Goal: Task Accomplishment & Management: Use online tool/utility

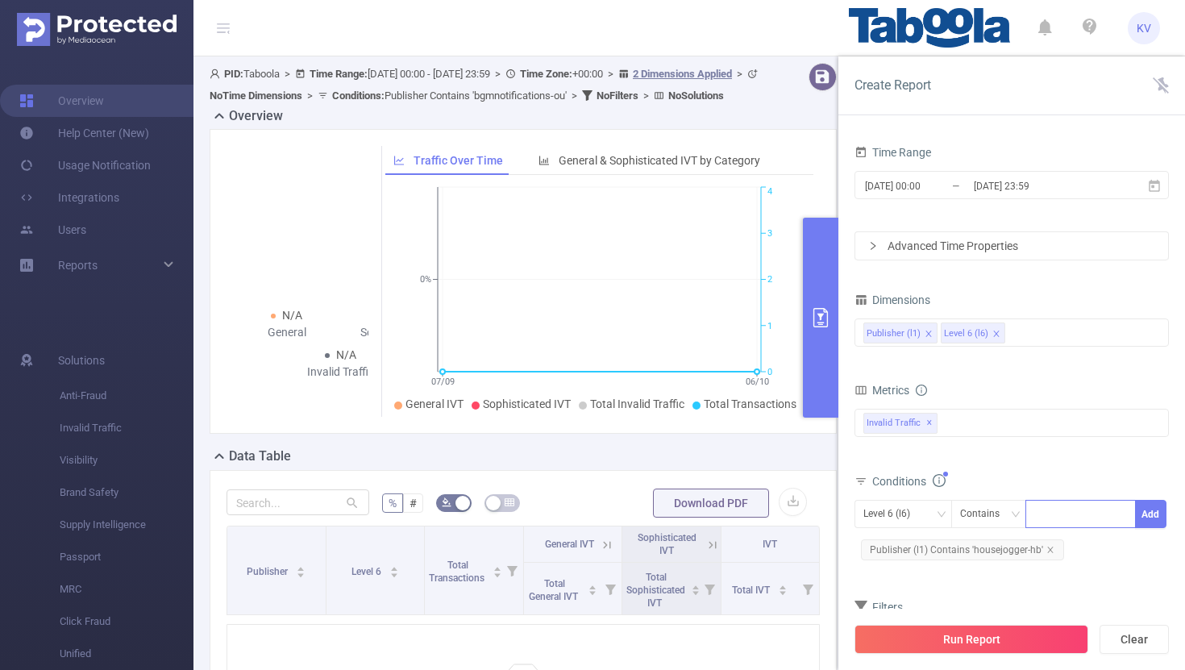
click at [1055, 510] on div at bounding box center [1080, 514] width 93 height 27
click at [975, 589] on form "Dimensions Publisher (l1) Level 6 (l6) Metrics Total General IVT Data Centers D…" at bounding box center [1011, 482] width 314 height 386
click at [1051, 551] on icon "icon: close" at bounding box center [1050, 550] width 8 height 8
click at [1052, 513] on div at bounding box center [1080, 514] width 93 height 27
paste input "xuliang-topicspree"
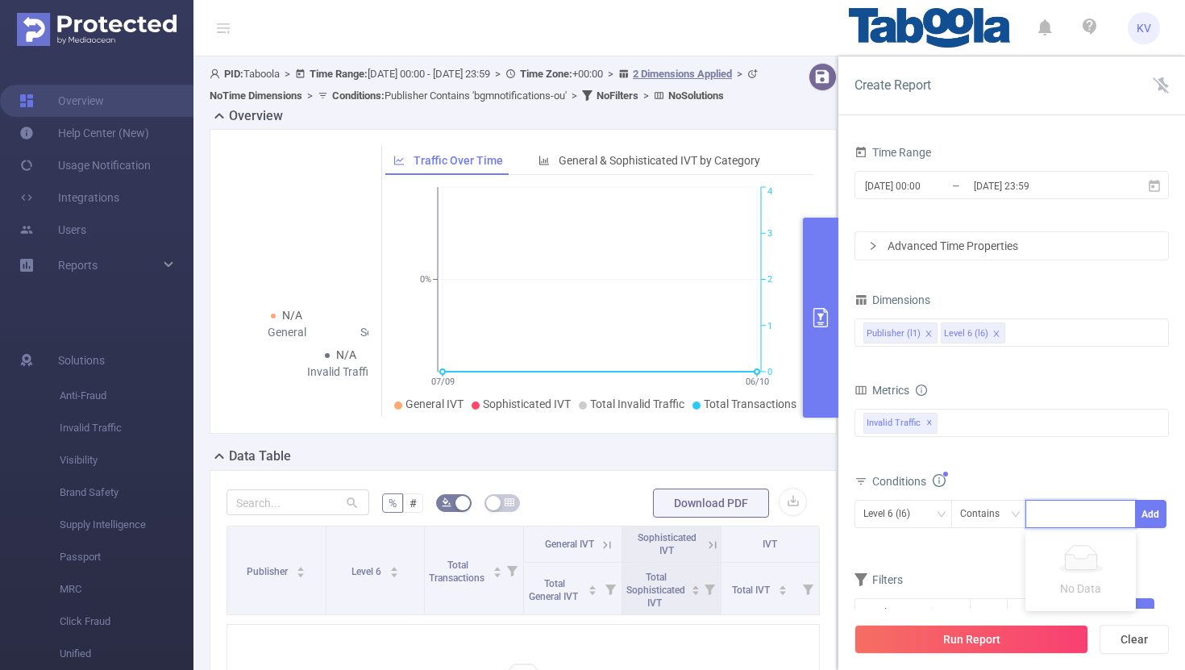
type input "xuliang-topicspree"
click at [1076, 551] on li "xuliang-topicspree" at bounding box center [1088, 547] width 127 height 26
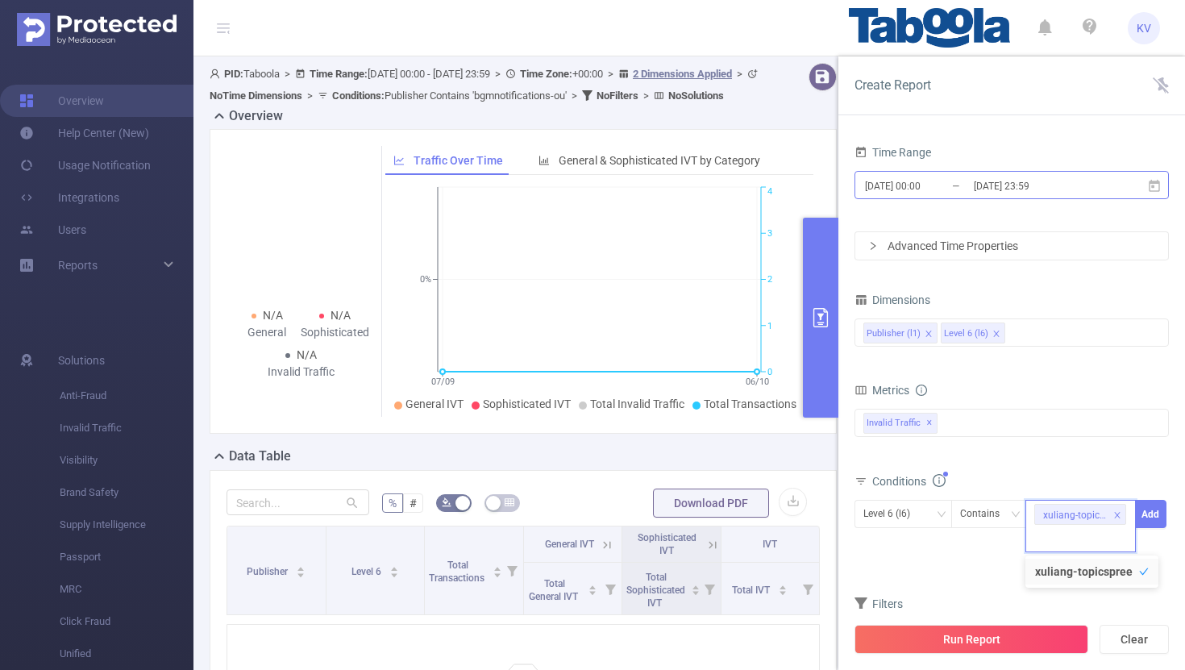
click at [1077, 185] on input "2025-10-06 23:59" at bounding box center [1037, 186] width 131 height 22
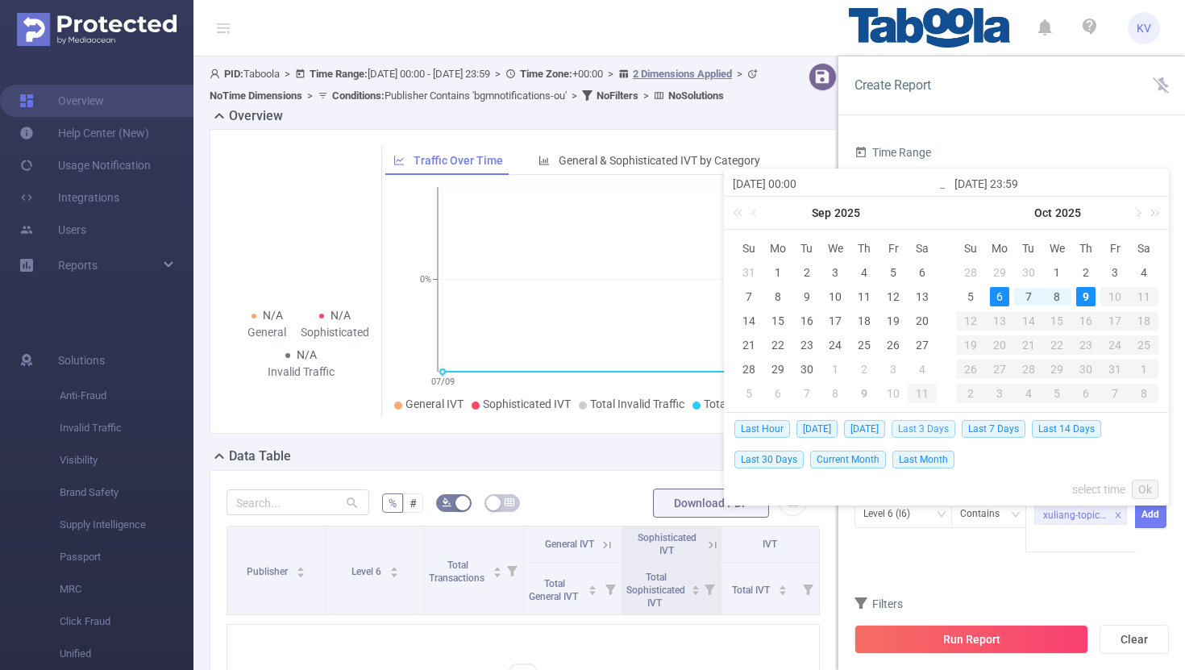
click at [932, 430] on span "Last 3 Days" at bounding box center [924, 429] width 64 height 18
type input "2025-10-06 00:00"
type input "[DATE] 23:59"
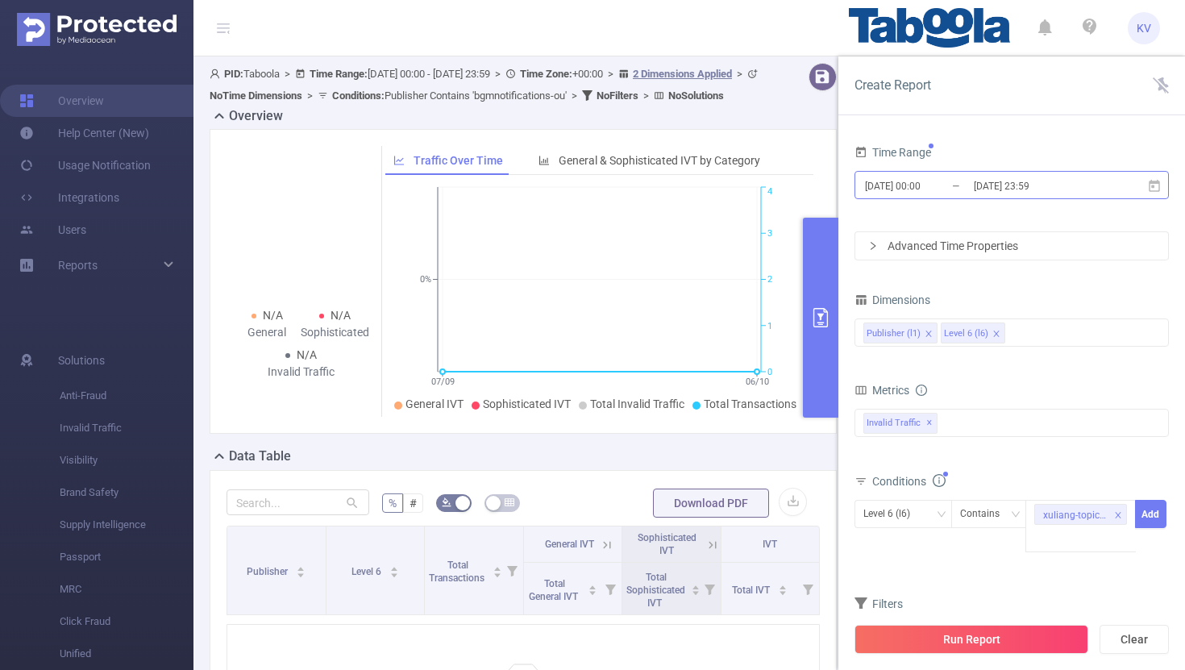
click at [1012, 181] on input "[DATE] 23:59" at bounding box center [1037, 186] width 131 height 22
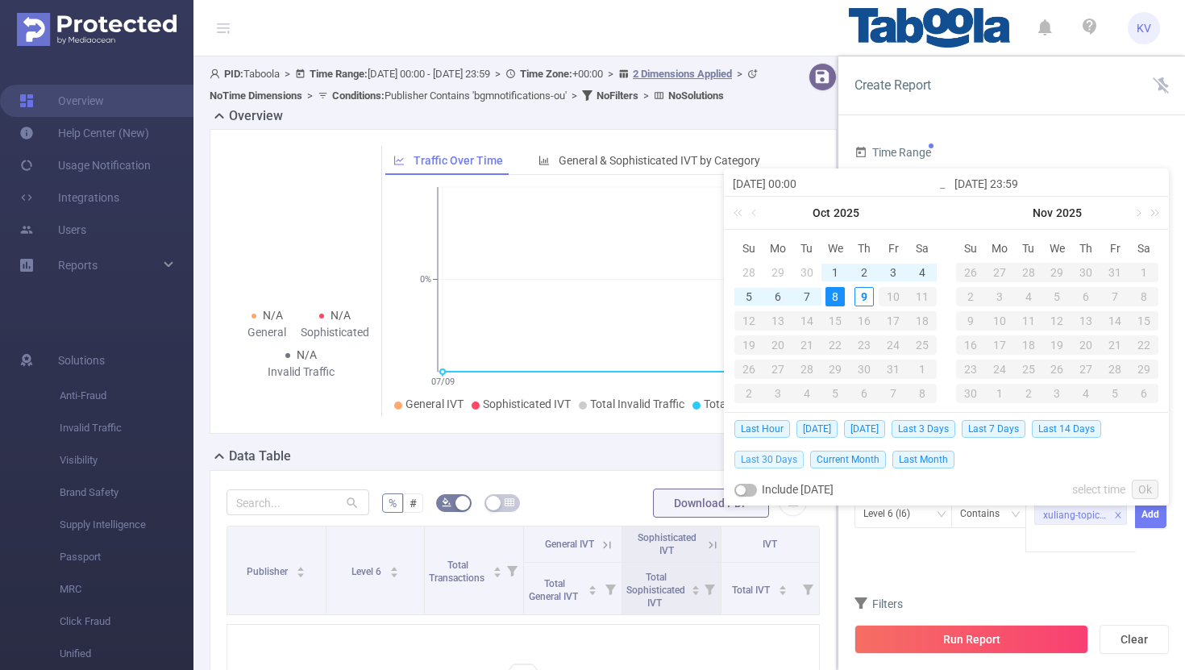
click at [784, 455] on span "Last 30 Days" at bounding box center [768, 460] width 69 height 18
type input "[DATE] 00:00"
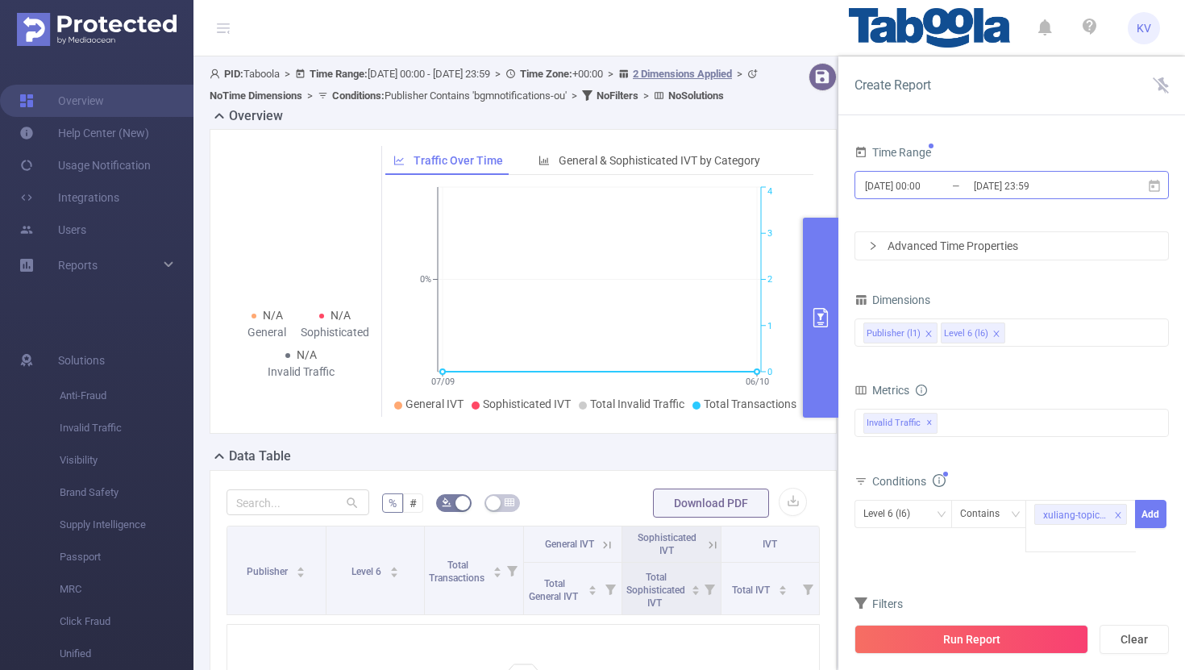
click at [1027, 190] on input "[DATE] 23:59" at bounding box center [1037, 186] width 131 height 22
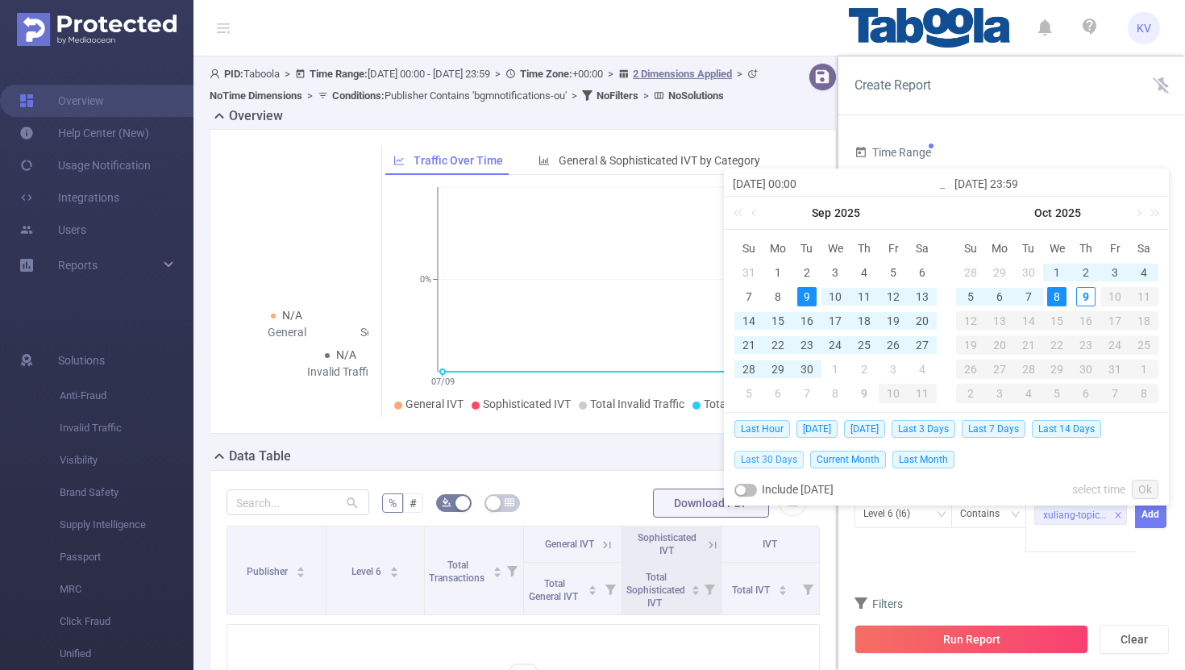
click at [785, 460] on span "Last 30 Days" at bounding box center [768, 460] width 69 height 18
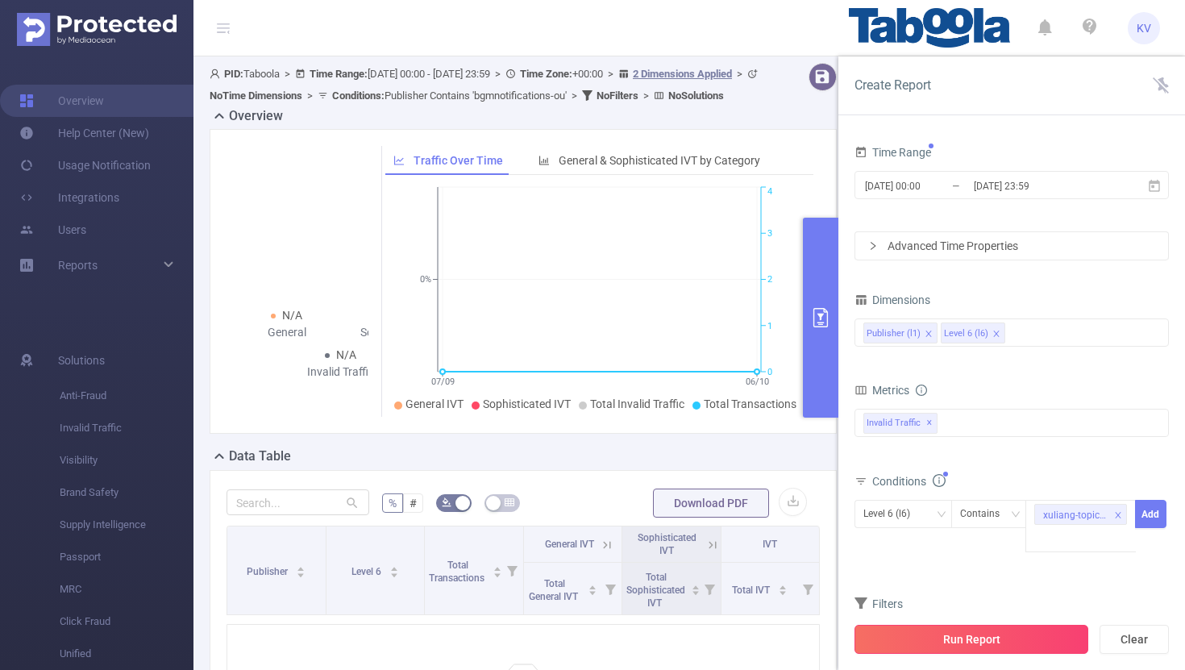
click at [967, 640] on button "Run Report" at bounding box center [971, 639] width 234 height 29
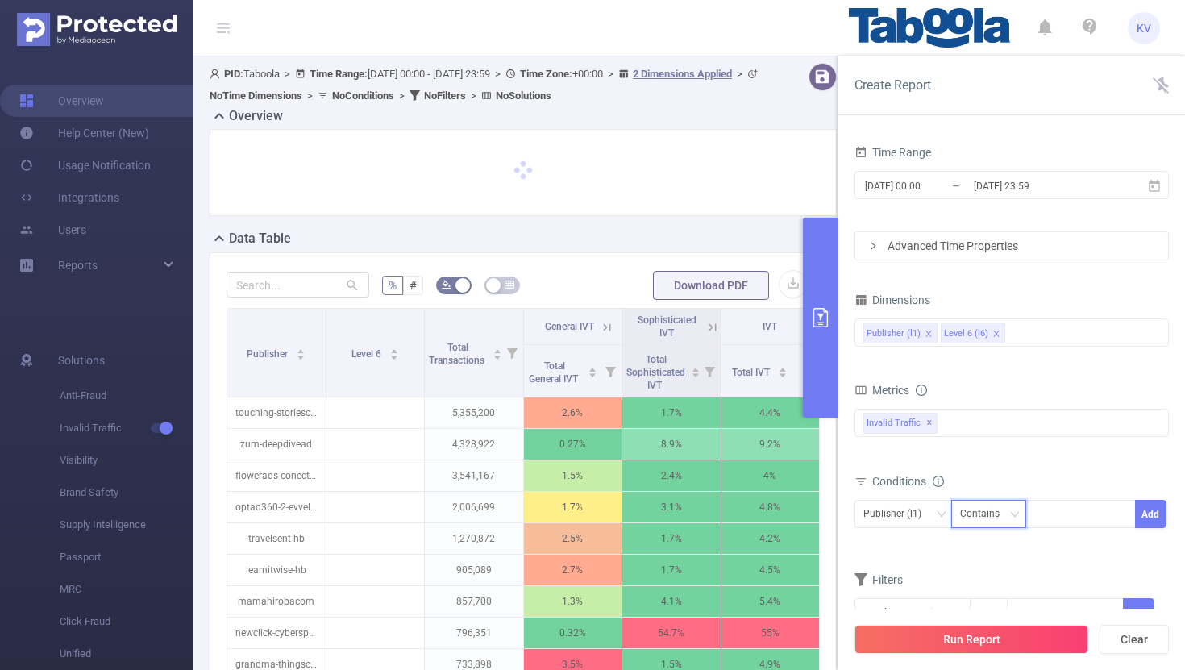
click at [1017, 518] on icon "icon: down" at bounding box center [1015, 514] width 10 height 10
click at [1001, 570] on li "Is" at bounding box center [1003, 573] width 107 height 26
click at [1058, 518] on div at bounding box center [1080, 514] width 93 height 27
paste input "xuliang-reportlyst"
type input "xuliang-reportlyst"
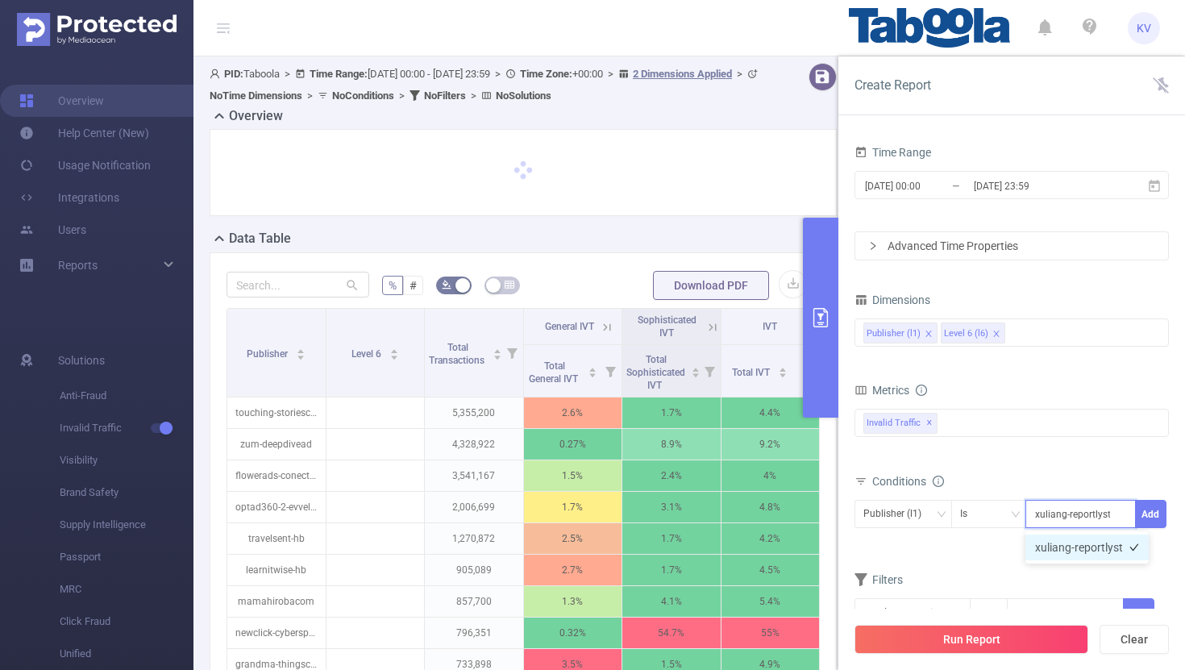
click at [1074, 546] on li "xuliang-reportlyst" at bounding box center [1086, 547] width 123 height 26
click at [1152, 522] on button "Add" at bounding box center [1150, 514] width 31 height 28
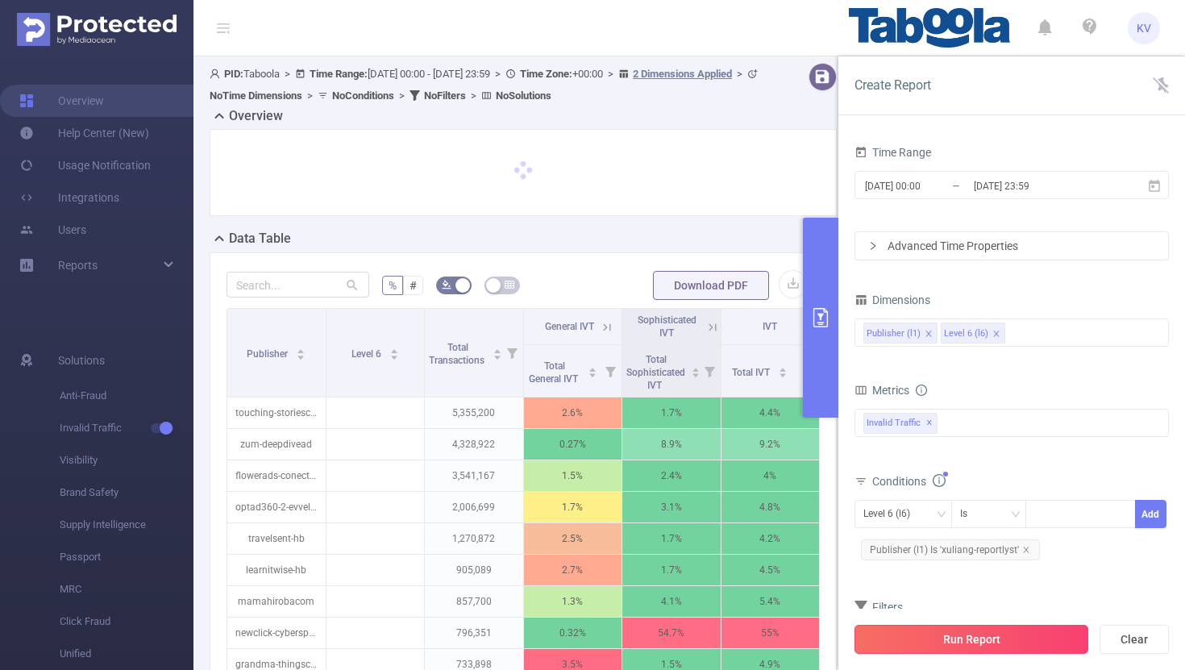
click at [1006, 636] on button "Run Report" at bounding box center [971, 639] width 234 height 29
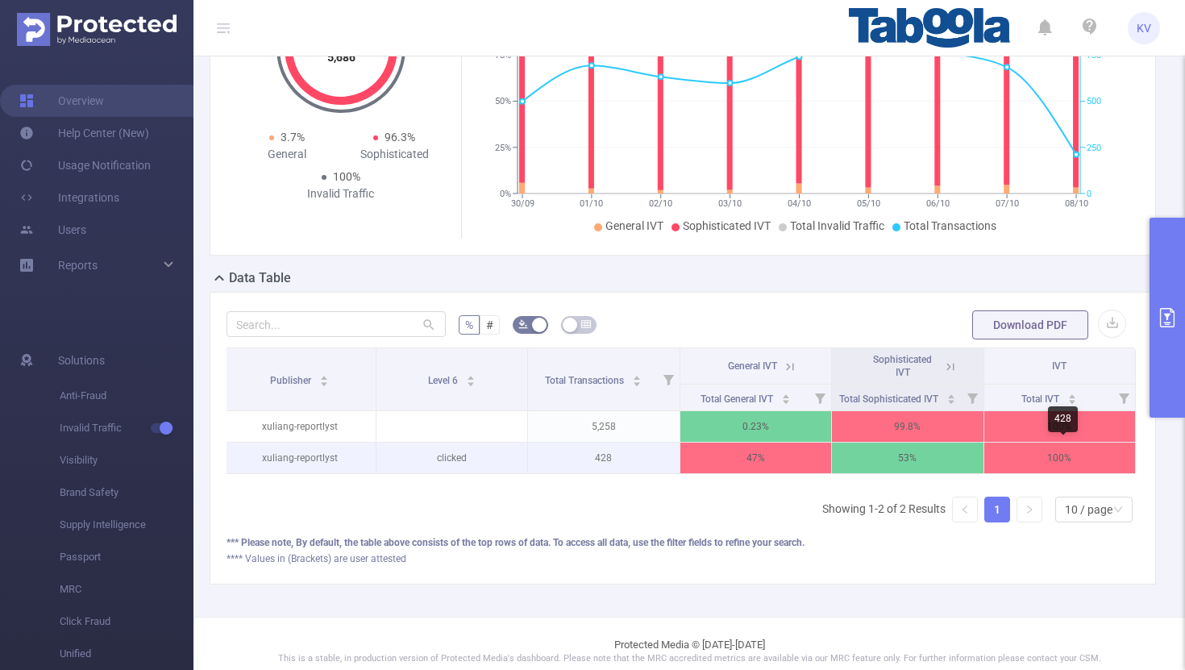
scroll to position [0, 2]
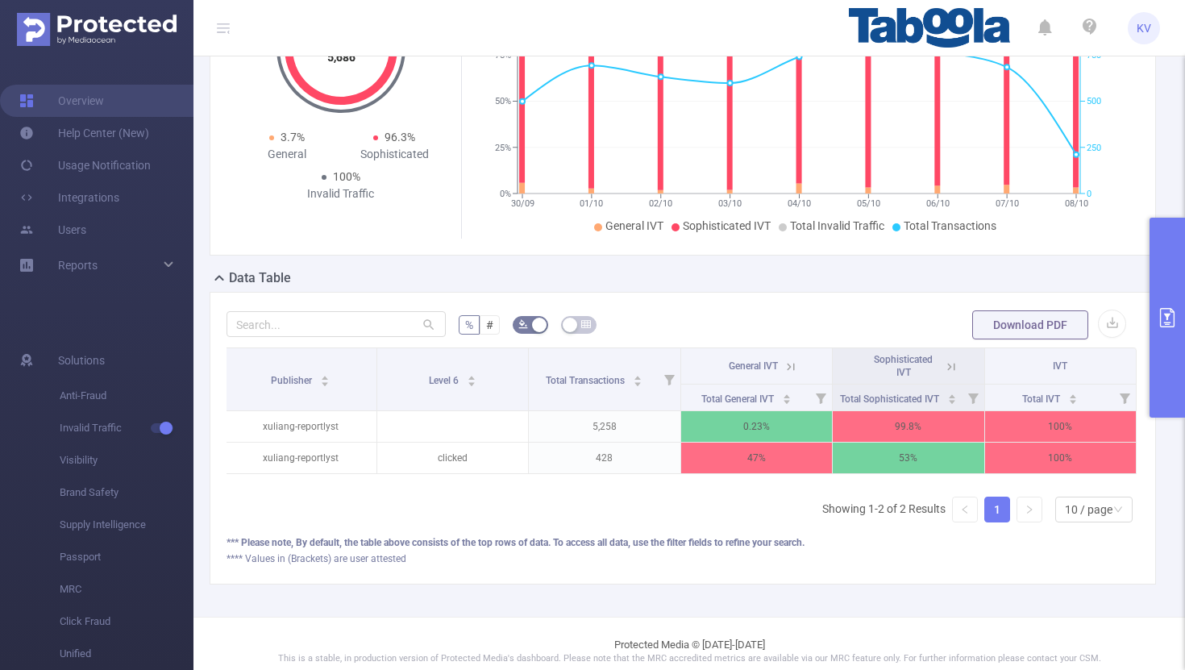
click at [954, 368] on icon at bounding box center [951, 366] width 7 height 7
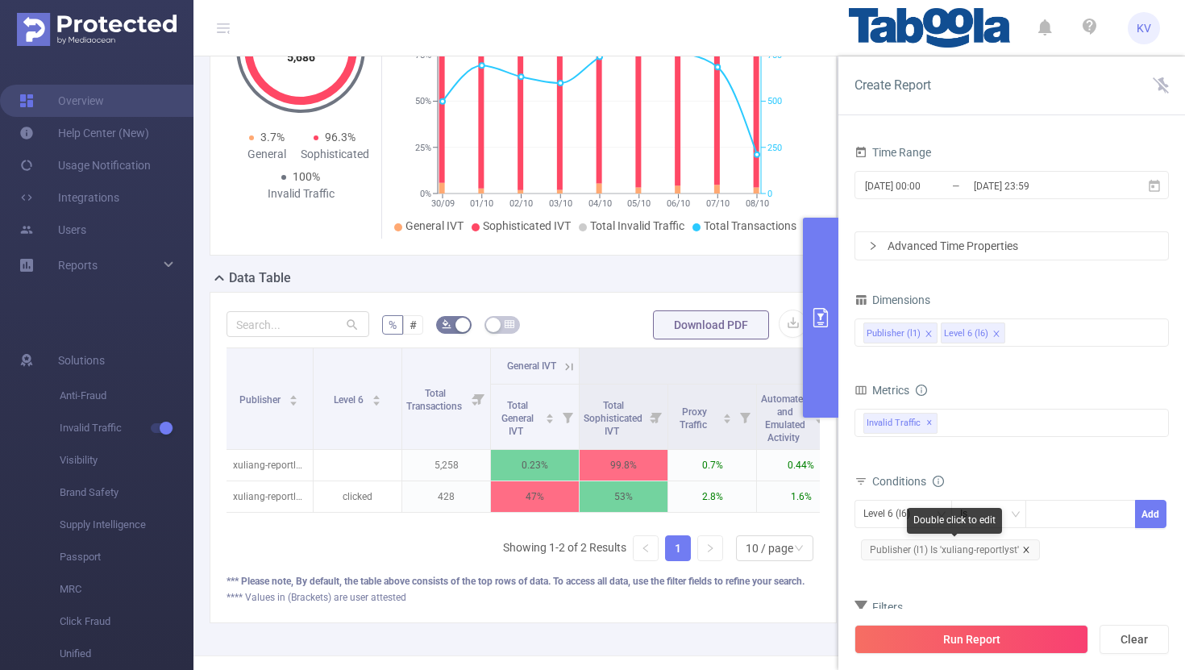
click at [1026, 549] on icon "icon: close" at bounding box center [1026, 550] width 8 height 8
click at [1060, 514] on div at bounding box center [1080, 514] width 93 height 27
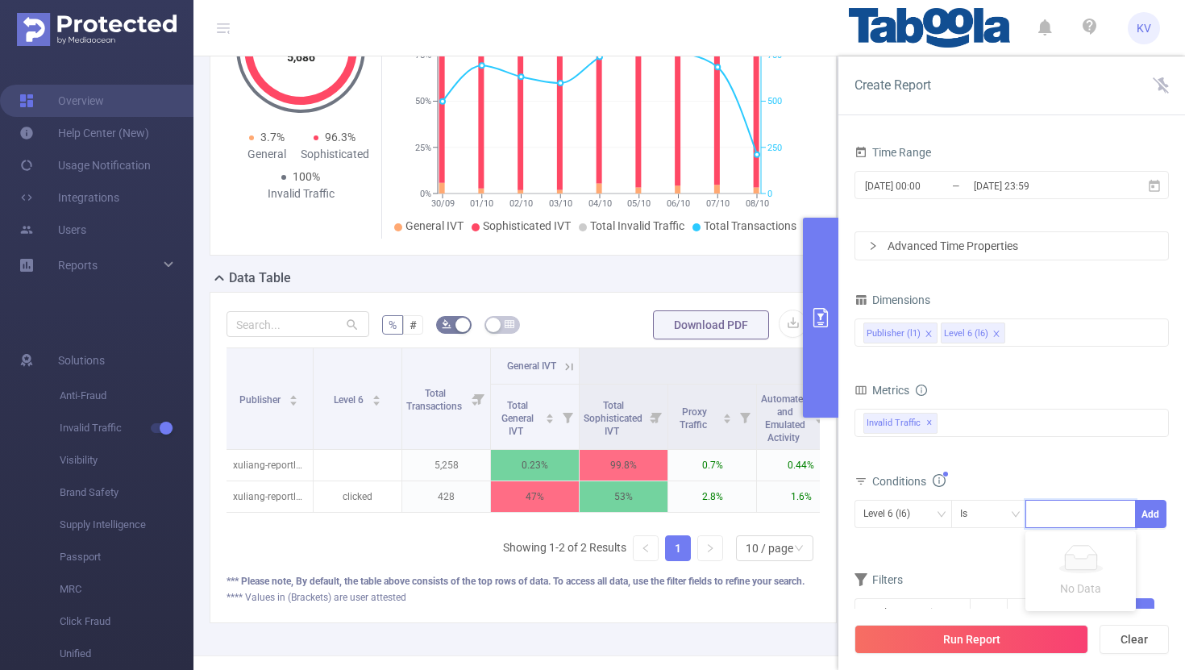
paste input "xuliang-topicspree"
type input "xuliang-topicspree"
click at [1071, 547] on li "xuliang-topicspree" at bounding box center [1088, 547] width 127 height 26
click at [999, 642] on button "Run Report" at bounding box center [971, 639] width 234 height 29
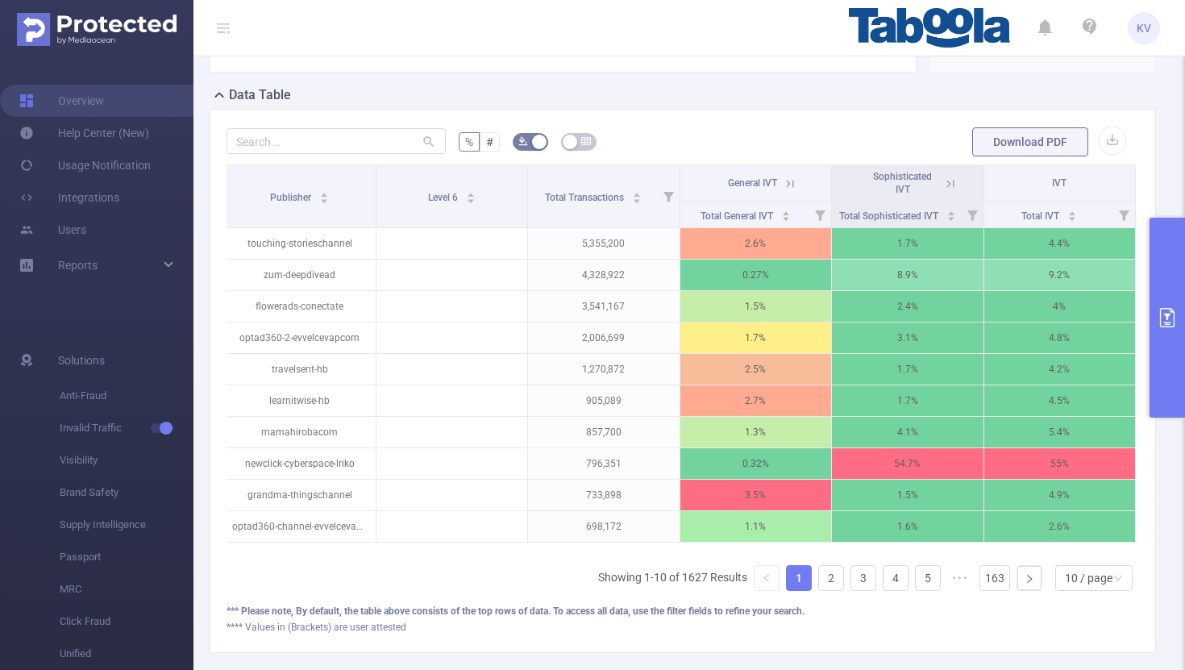
scroll to position [252, 0]
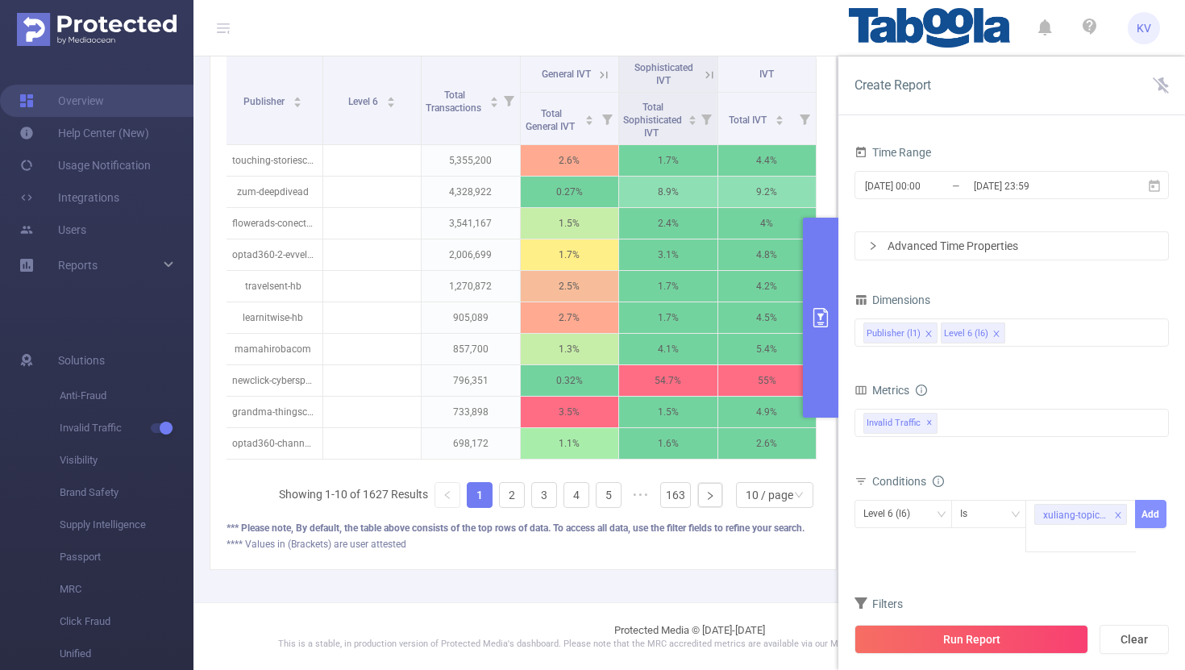
click at [1152, 522] on button "Add" at bounding box center [1150, 514] width 31 height 28
click at [987, 646] on button "Run Report" at bounding box center [971, 639] width 234 height 29
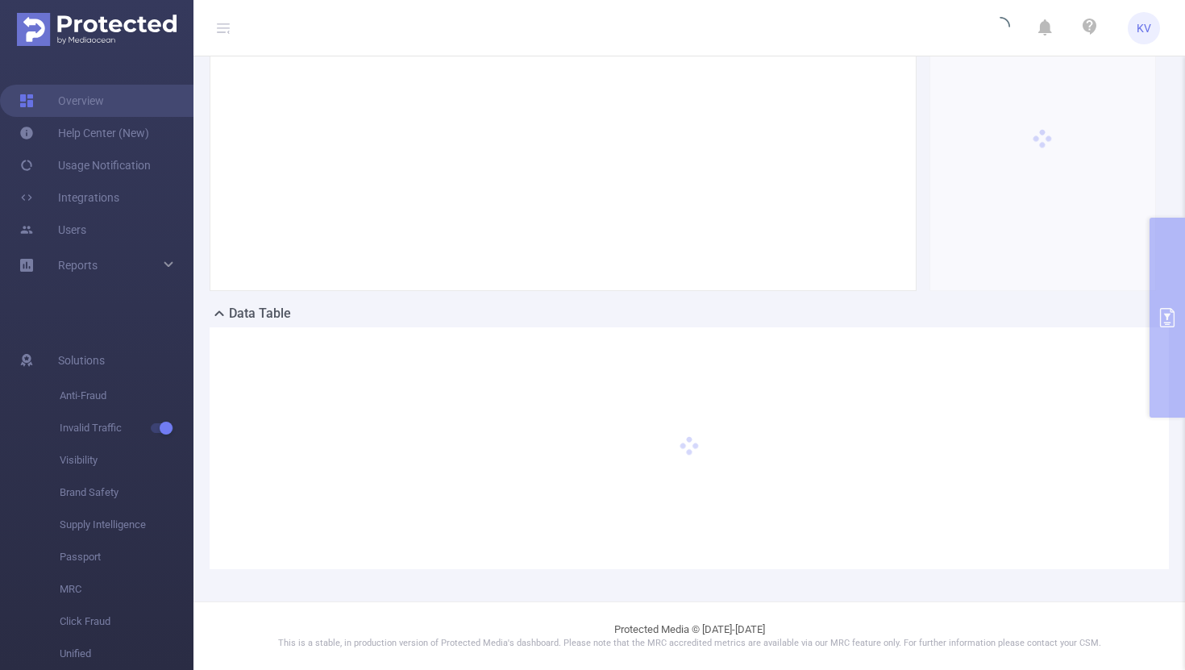
scroll to position [142, 0]
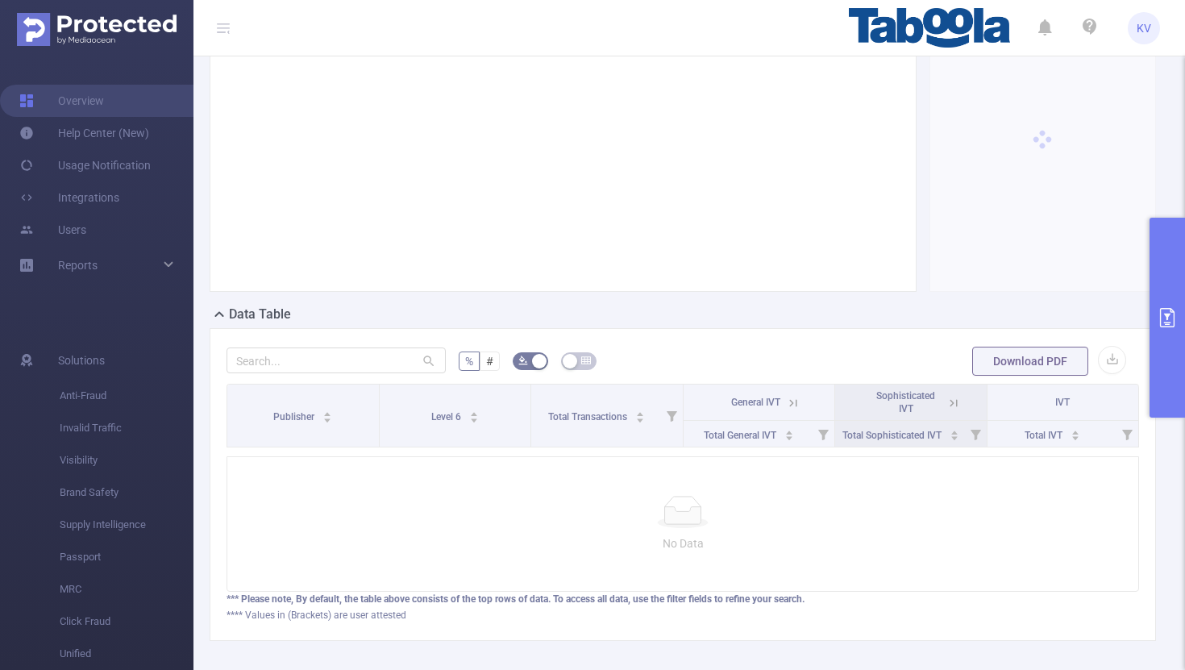
scroll to position [21, 0]
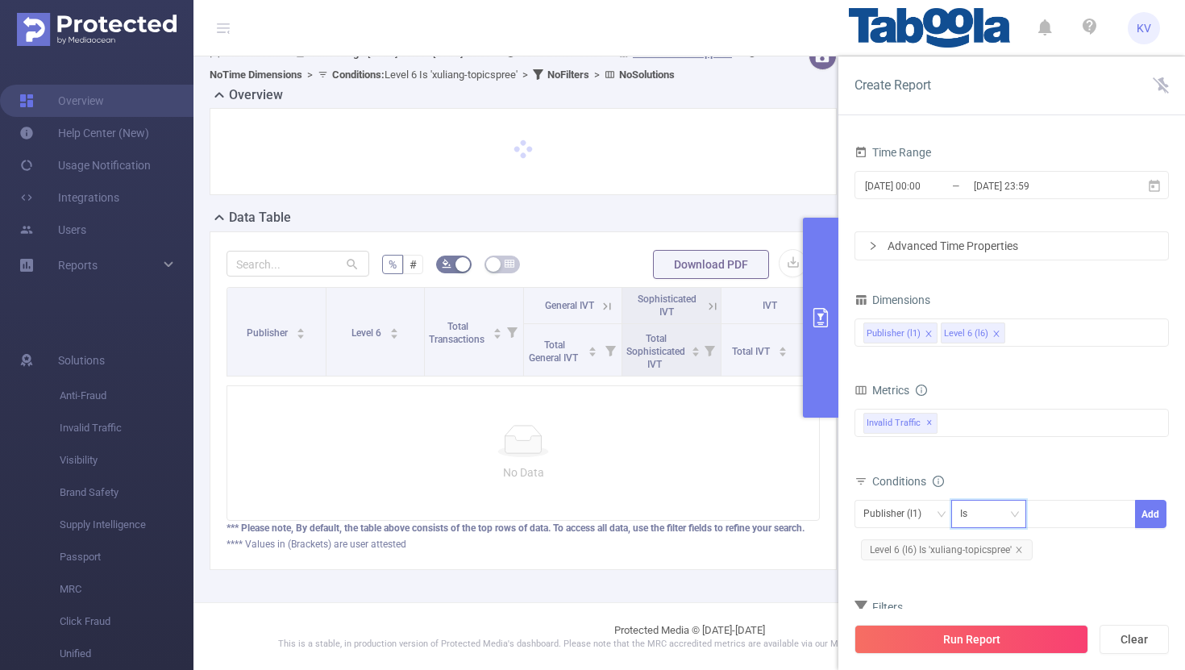
click at [975, 513] on div "Is" at bounding box center [969, 514] width 19 height 27
click at [980, 543] on li "Contains" at bounding box center [1003, 547] width 107 height 26
click at [1029, 632] on button "Run Report" at bounding box center [971, 639] width 234 height 29
